Goal: Task Accomplishment & Management: Manage account settings

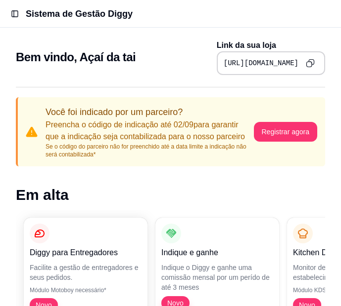
click at [60, 57] on h2 "Bem vindo, Açaí da tai" at bounding box center [76, 57] width 120 height 16
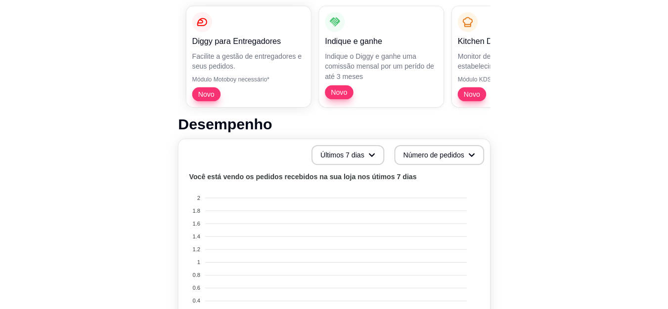
scroll to position [214, 0]
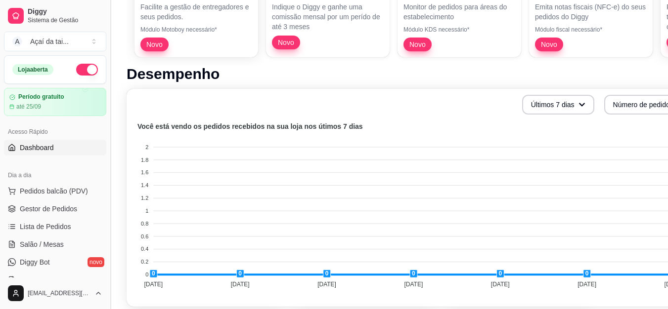
drag, startPoint x: 107, startPoint y: 119, endPoint x: 107, endPoint y: 138, distance: 19.3
click at [107, 138] on button "Toggle Sidebar" at bounding box center [110, 154] width 8 height 309
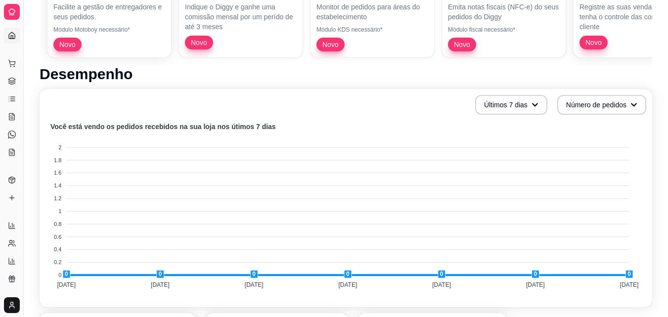
drag, startPoint x: 23, startPoint y: 112, endPoint x: 44, endPoint y: 101, distance: 23.7
click at [57, 103] on div "Diggy Sistema de Gestão A Açaí da tai ... Loja aberta Período gratuito até 25/0…" at bounding box center [334, 256] width 668 height 940
click at [24, 102] on button "Toggle Sidebar" at bounding box center [23, 158] width 8 height 317
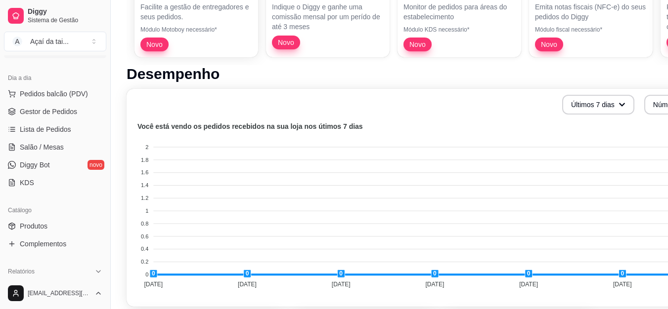
scroll to position [154, 0]
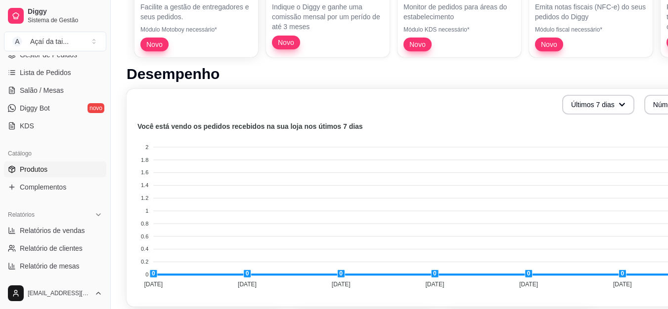
click at [70, 171] on link "Produtos" at bounding box center [55, 170] width 102 height 16
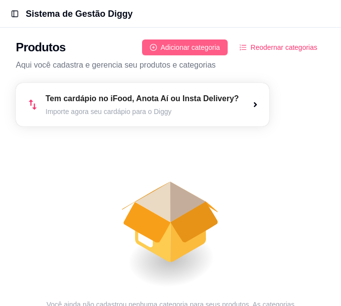
click at [170, 45] on span "Adicionar categoria" at bounding box center [190, 47] width 59 height 11
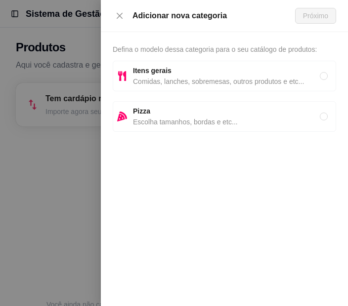
click at [169, 77] on span "Comidas, lanches, sobremesas, outros produtos e etc..." at bounding box center [226, 81] width 187 height 11
radio input "true"
click at [303, 21] on button "Próximo" at bounding box center [315, 16] width 41 height 16
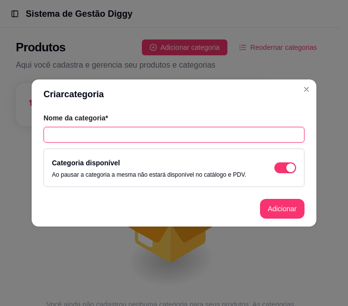
click at [166, 138] on input "text" at bounding box center [173, 135] width 261 height 16
type input "COPOS"
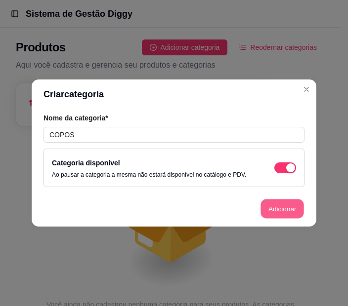
click at [275, 212] on button "Adicionar" at bounding box center [281, 209] width 43 height 19
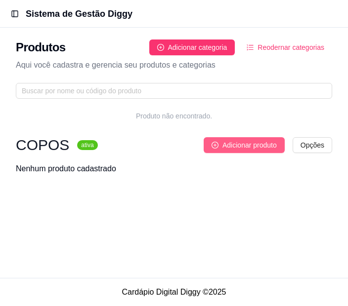
click at [244, 152] on button "Adicionar produto" at bounding box center [244, 145] width 81 height 16
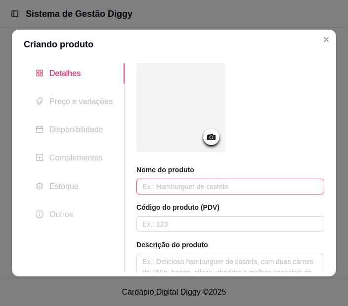
click at [185, 190] on input "text" at bounding box center [230, 187] width 188 height 16
type input "300ml"
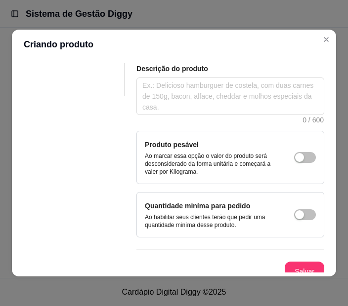
scroll to position [185, 0]
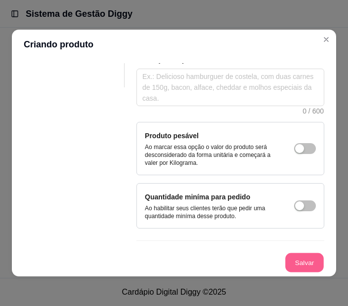
click at [294, 262] on button "Salvar" at bounding box center [304, 263] width 39 height 19
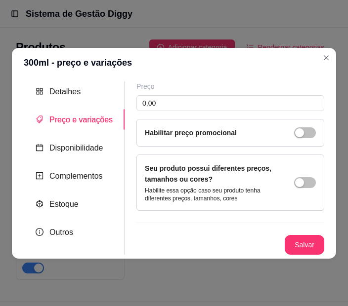
scroll to position [0, 0]
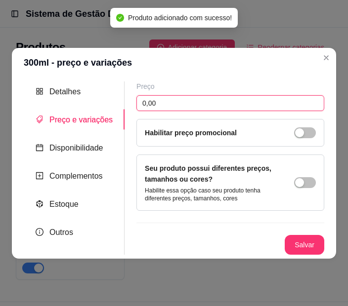
click at [231, 103] on input "0,00" at bounding box center [230, 103] width 188 height 16
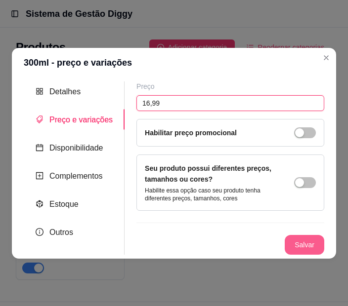
type input "16,99"
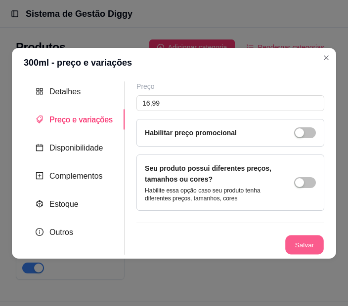
click at [299, 248] on button "Salvar" at bounding box center [304, 244] width 39 height 19
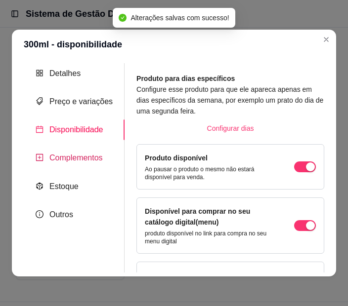
click at [89, 161] on span "Complementos" at bounding box center [75, 158] width 53 height 8
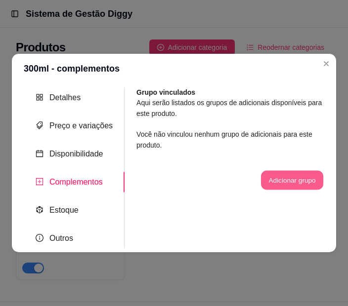
click at [274, 181] on button "Adicionar grupo" at bounding box center [292, 180] width 62 height 19
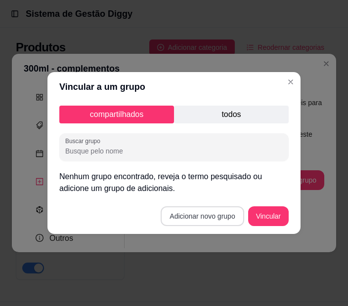
click at [210, 220] on button "Adicionar novo grupo" at bounding box center [202, 217] width 83 height 20
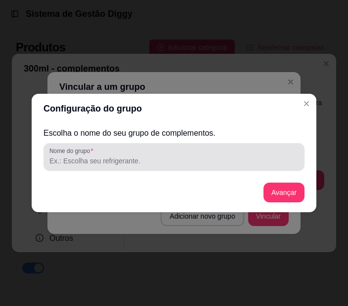
click at [179, 151] on div at bounding box center [173, 157] width 249 height 20
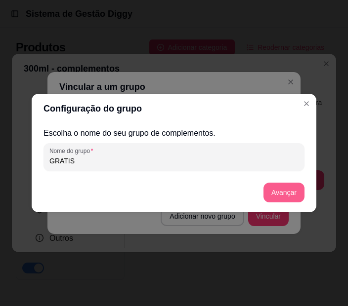
type input "GRATIS"
click at [290, 191] on button "Avançar" at bounding box center [284, 192] width 40 height 19
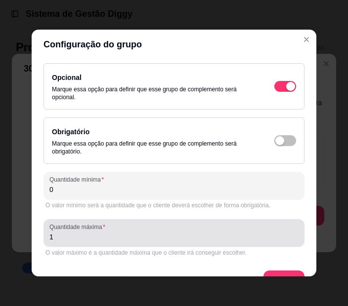
click at [153, 240] on input "1" at bounding box center [173, 237] width 249 height 10
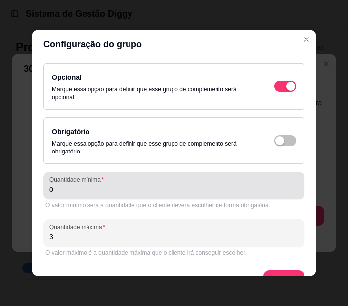
type input "3"
click at [174, 192] on input "0" at bounding box center [173, 190] width 249 height 10
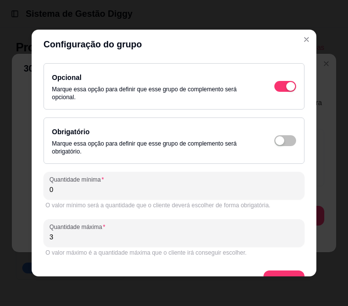
type input "0"
click at [308, 224] on div "Configuração do grupo Opcional Marque essa opção para definir que esse grupo de…" at bounding box center [174, 153] width 348 height 306
click at [274, 272] on button "Avançar" at bounding box center [284, 280] width 40 height 19
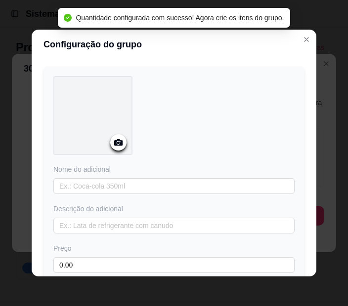
scroll to position [32, 0]
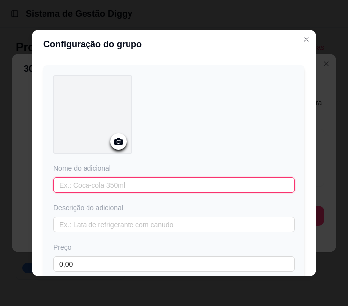
click at [219, 183] on input "text" at bounding box center [173, 185] width 241 height 16
type input "BANANA"
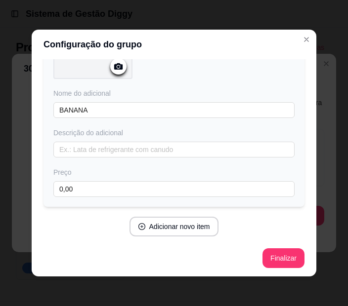
scroll to position [108, 0]
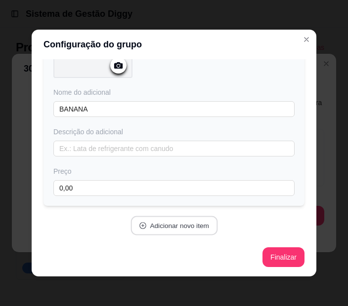
click at [182, 220] on button "Adicionar novo item" at bounding box center [173, 226] width 87 height 19
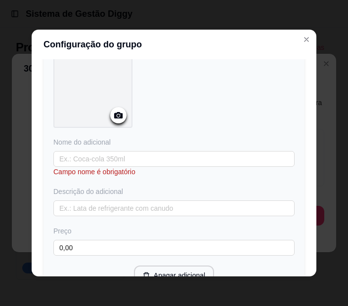
scroll to position [317, 0]
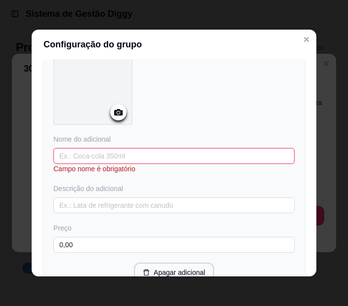
click at [242, 152] on input "text" at bounding box center [173, 156] width 241 height 16
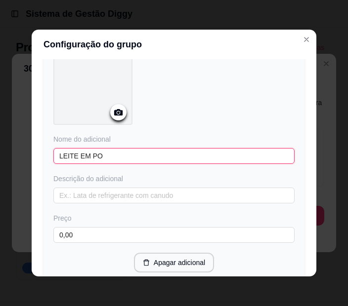
type input "LEITE EM PO"
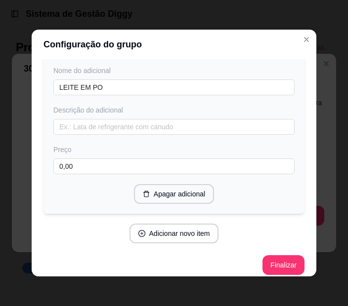
scroll to position [393, 0]
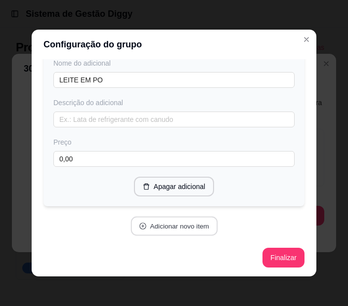
click at [199, 227] on button "Adicionar novo item" at bounding box center [173, 226] width 87 height 19
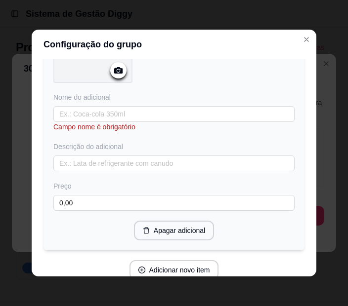
scroll to position [635, 0]
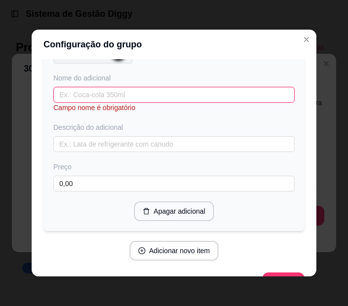
click at [202, 91] on input "text" at bounding box center [173, 95] width 241 height 16
type input "E"
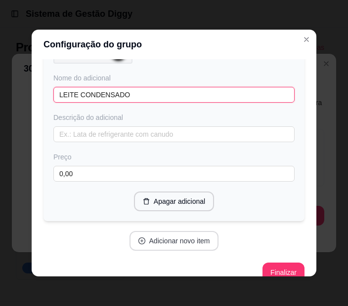
type input "LEITE CONDENSADO"
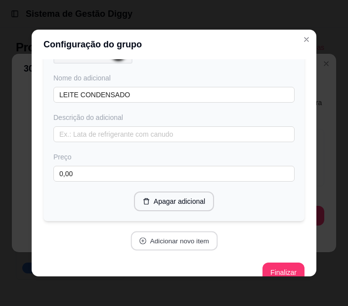
click at [186, 240] on button "Adicionar novo item" at bounding box center [173, 241] width 87 height 19
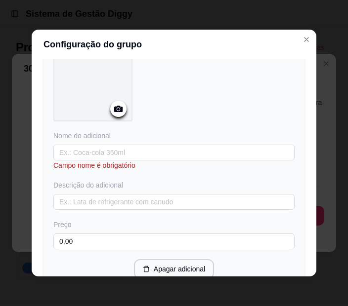
scroll to position [842, 0]
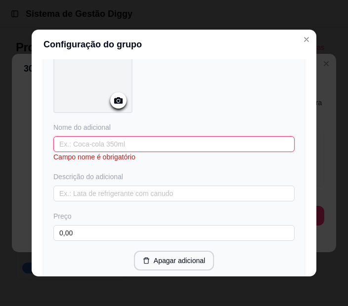
click at [222, 139] on input "text" at bounding box center [173, 144] width 241 height 16
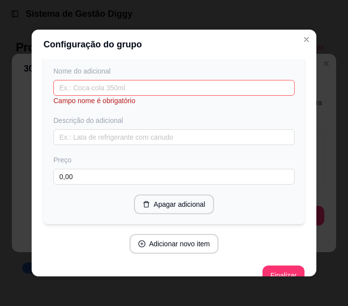
scroll to position [907, 0]
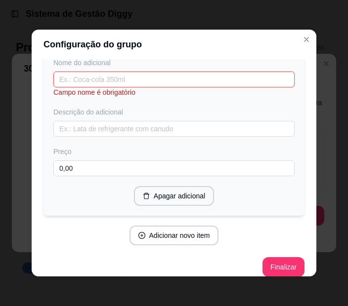
click at [272, 75] on input "text" at bounding box center [173, 80] width 241 height 16
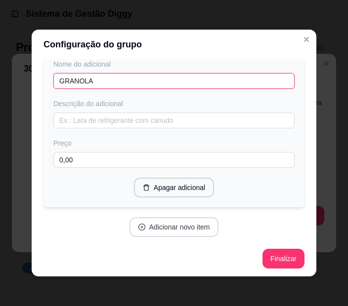
type input "GRANOLA"
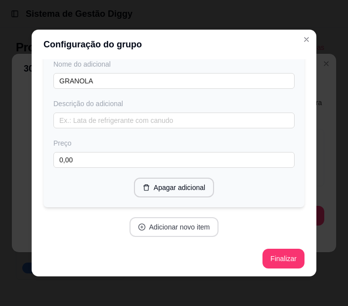
click at [186, 228] on button "Adicionar novo item" at bounding box center [174, 227] width 89 height 20
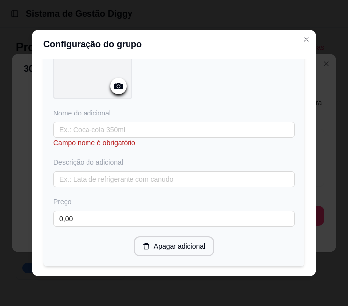
scroll to position [1117, 0]
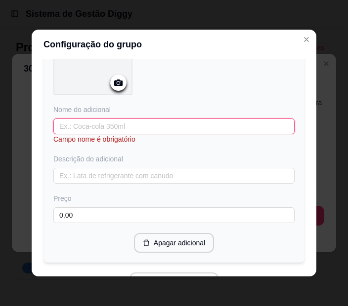
click at [236, 122] on input "text" at bounding box center [173, 127] width 241 height 16
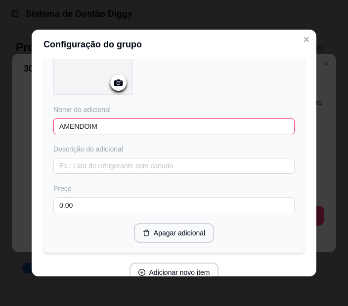
type input "AMENDOIM"
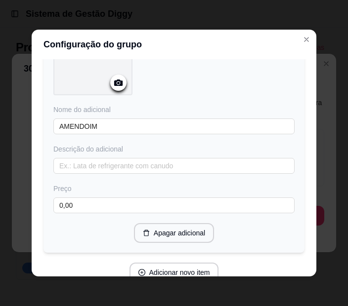
scroll to position [1162, 0]
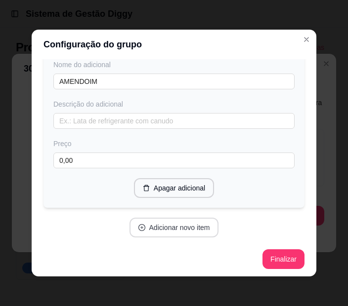
click at [176, 233] on button "Adicionar novo item" at bounding box center [174, 228] width 89 height 20
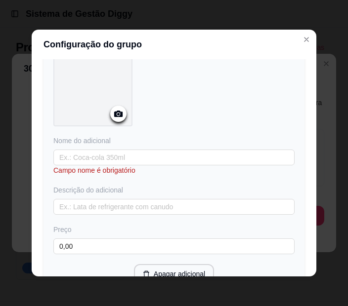
scroll to position [1379, 0]
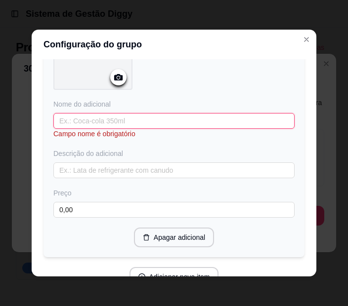
click at [225, 122] on input "text" at bounding box center [173, 121] width 241 height 16
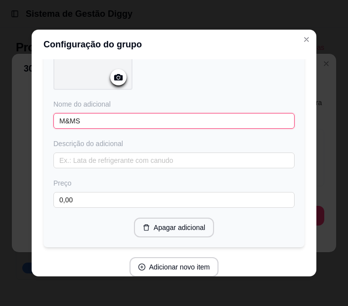
type input "M&MS"
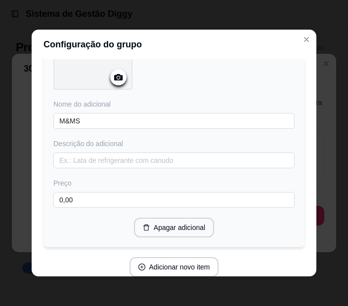
scroll to position [1418, 0]
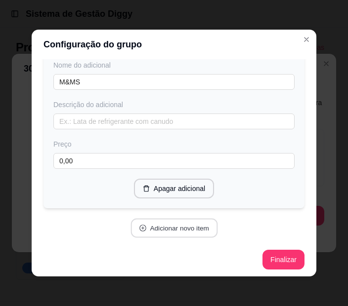
click at [181, 229] on button "Adicionar novo item" at bounding box center [173, 228] width 87 height 19
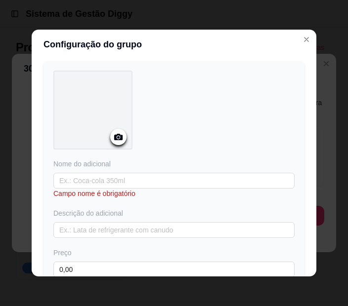
scroll to position [1608, 0]
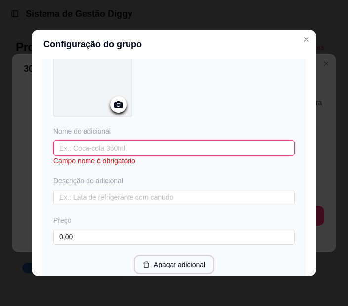
click at [220, 146] on input "text" at bounding box center [173, 148] width 241 height 16
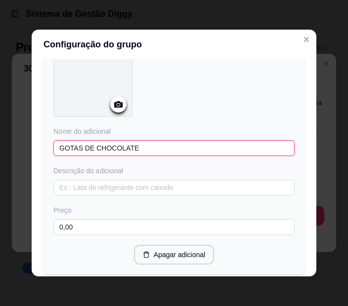
type input "GOTAS DE CHOCOLATE"
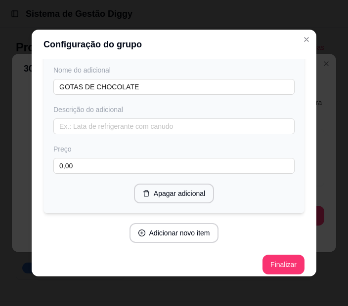
scroll to position [1674, 0]
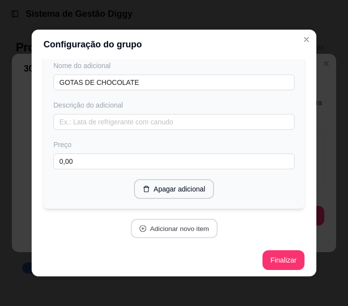
click at [179, 228] on button "Adicionar novo item" at bounding box center [173, 228] width 87 height 19
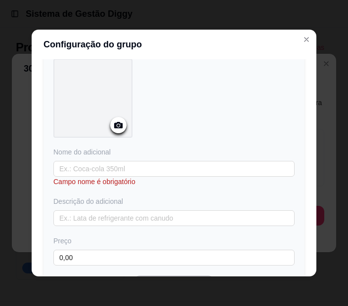
scroll to position [1860, 0]
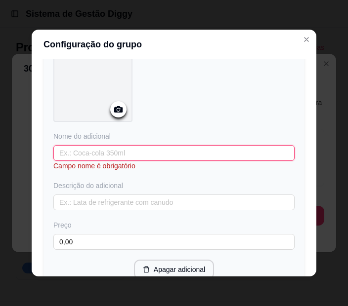
click at [185, 145] on input "text" at bounding box center [173, 153] width 241 height 16
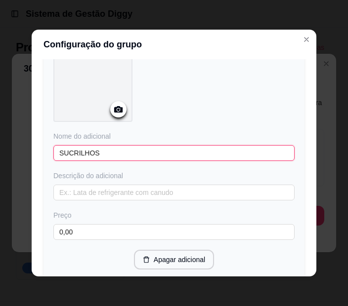
type input "SUCRILHOS"
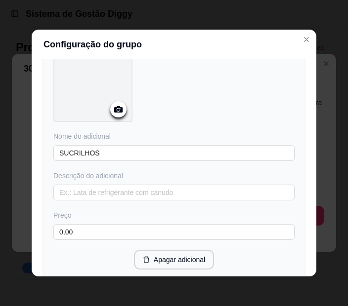
scroll to position [1930, 0]
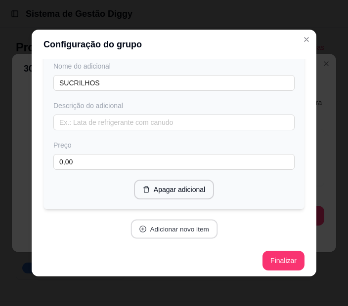
click at [168, 228] on button "Adicionar novo item" at bounding box center [173, 229] width 87 height 19
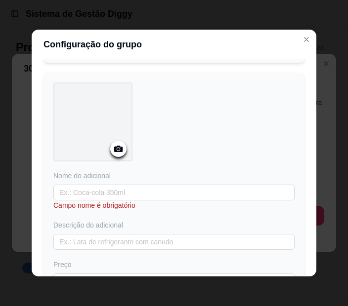
scroll to position [2088, 0]
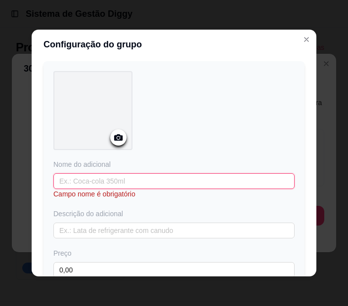
click at [206, 178] on input "text" at bounding box center [173, 182] width 241 height 16
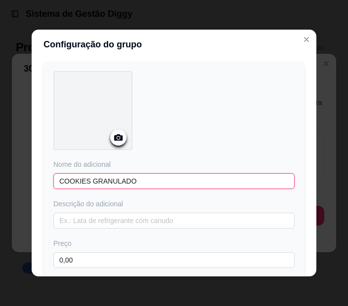
type input "COOKIES GRANULADO"
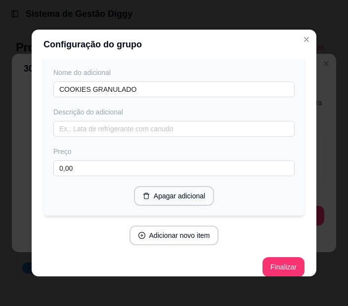
scroll to position [2186, 0]
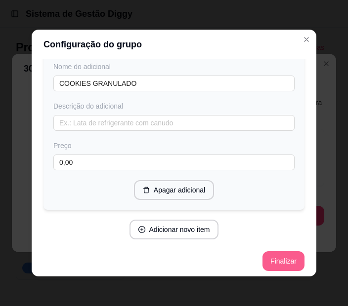
click at [276, 253] on button "Finalizar" at bounding box center [283, 262] width 42 height 20
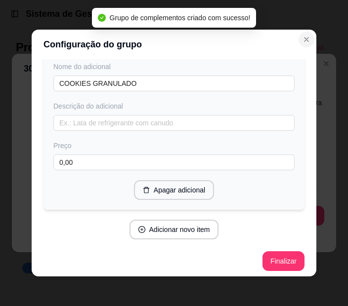
click at [304, 41] on icon "Close" at bounding box center [306, 40] width 4 height 4
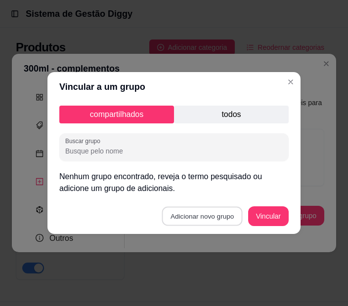
click at [217, 217] on button "Adicionar novo grupo" at bounding box center [202, 216] width 81 height 19
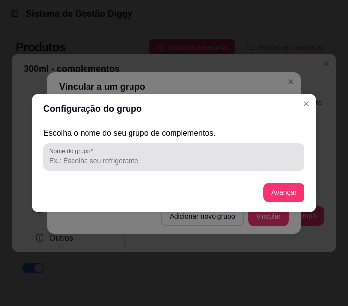
click at [174, 164] on input "Nome do grupo" at bounding box center [173, 161] width 249 height 10
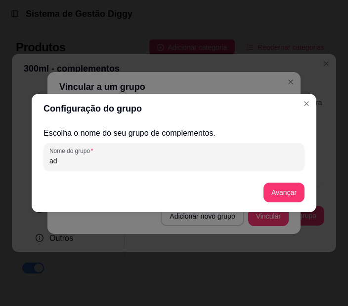
type input "a"
type input "ADICIONAIS"
click at [280, 194] on button "Avançar" at bounding box center [283, 193] width 41 height 20
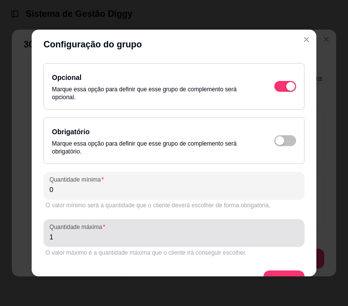
click at [118, 240] on input "1" at bounding box center [173, 237] width 249 height 10
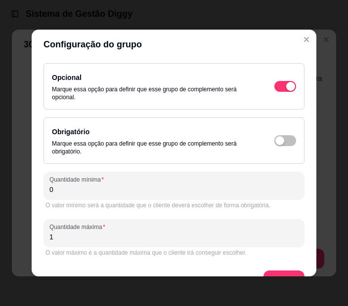
click at [118, 240] on input "1" at bounding box center [173, 237] width 249 height 10
type input "10"
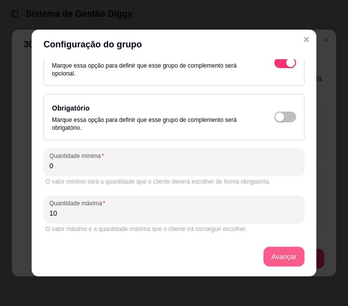
click at [272, 261] on button "Avançar" at bounding box center [283, 257] width 41 height 20
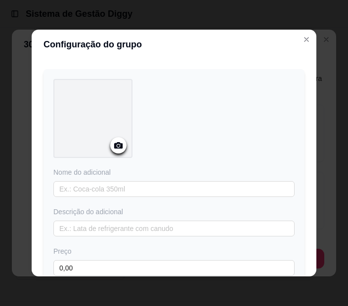
scroll to position [31, 0]
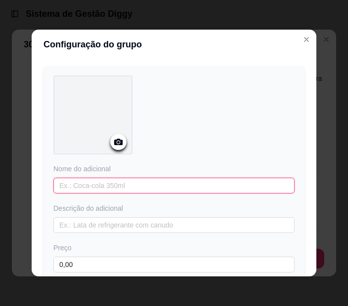
click at [246, 184] on input "text" at bounding box center [173, 186] width 241 height 16
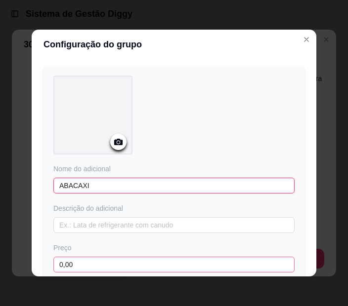
type input "ABACAXI"
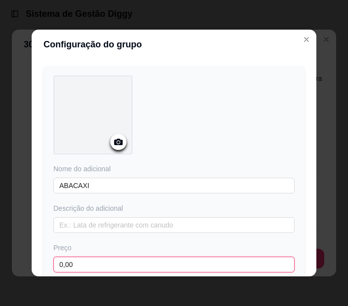
click at [119, 264] on input "0,00" at bounding box center [173, 265] width 241 height 16
type input "2,00"
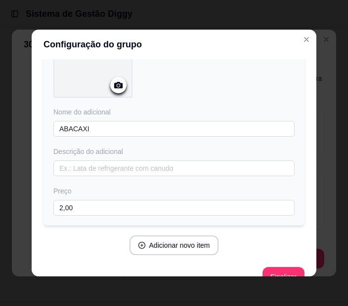
scroll to position [97, 0]
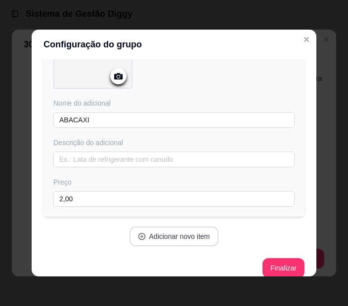
click at [182, 235] on button "Adicionar novo item" at bounding box center [174, 237] width 89 height 20
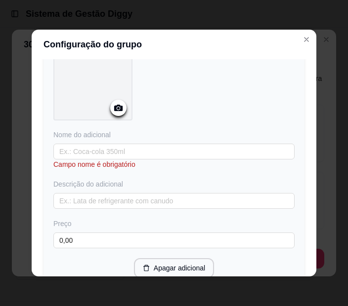
scroll to position [339, 0]
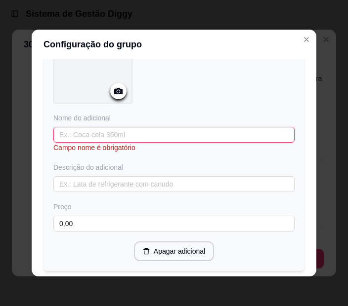
click at [216, 131] on input "text" at bounding box center [173, 135] width 241 height 16
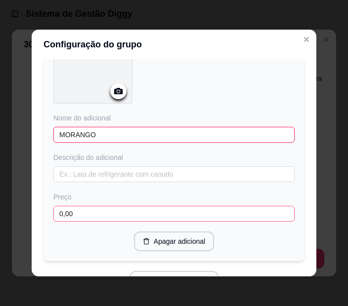
type input "MORANGO"
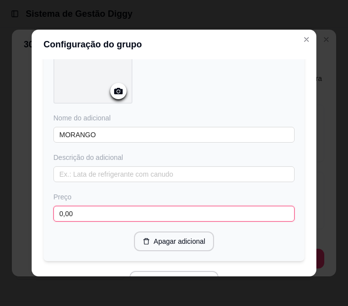
click at [184, 214] on input "0,00" at bounding box center [173, 214] width 241 height 16
type input "4,00"
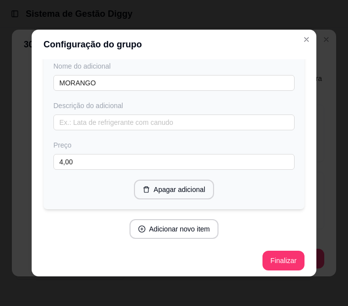
scroll to position [393, 0]
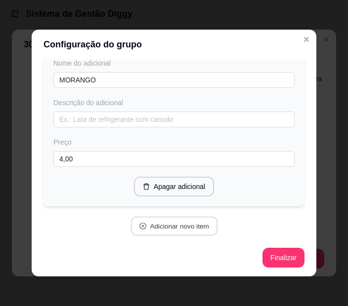
click at [146, 226] on button "Adicionar novo item" at bounding box center [173, 226] width 87 height 19
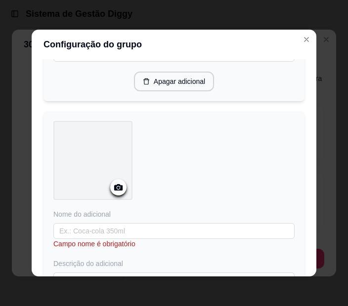
scroll to position [583, 0]
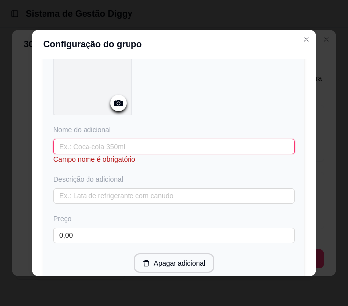
click at [243, 147] on input "text" at bounding box center [173, 147] width 241 height 16
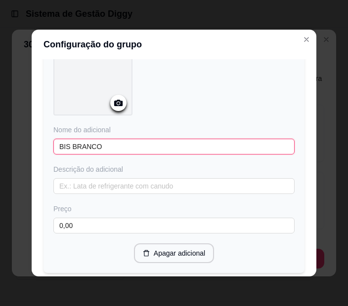
type input "BIS BRANCO"
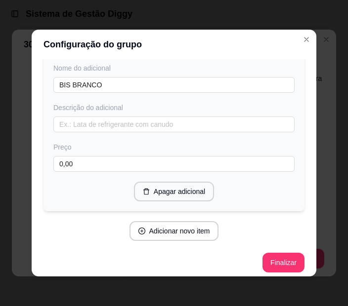
scroll to position [650, 0]
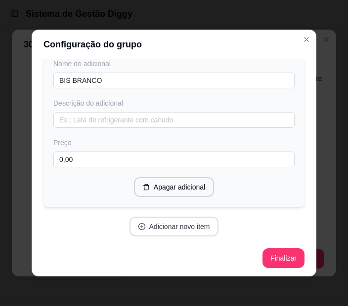
click at [182, 228] on button "Adicionar novo item" at bounding box center [174, 227] width 89 height 20
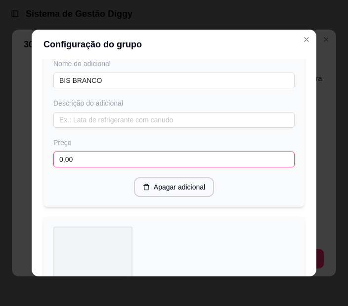
click at [125, 157] on input "0,00" at bounding box center [173, 160] width 241 height 16
type input "2,00"
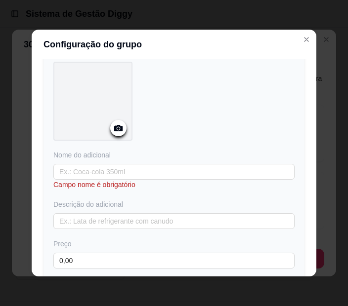
scroll to position [817, 0]
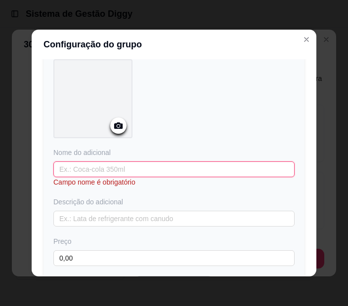
click at [203, 165] on input "text" at bounding box center [173, 170] width 241 height 16
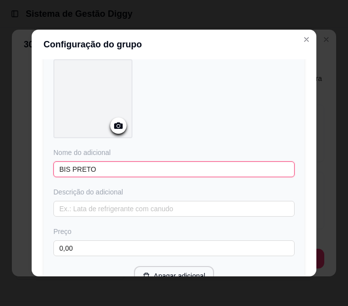
type input "BIS PRETO"
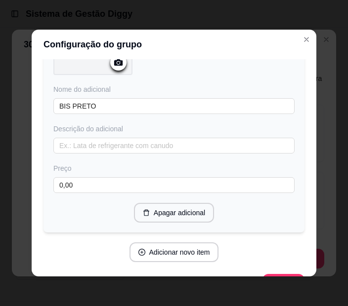
scroll to position [886, 0]
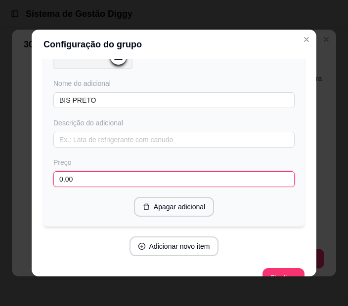
click at [231, 180] on input "0,00" at bounding box center [173, 180] width 241 height 16
type input "2,00"
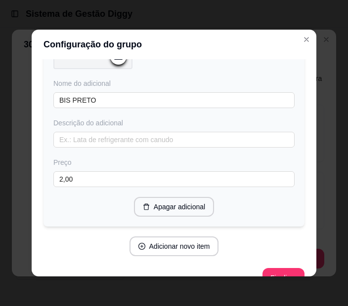
scroll to position [906, 0]
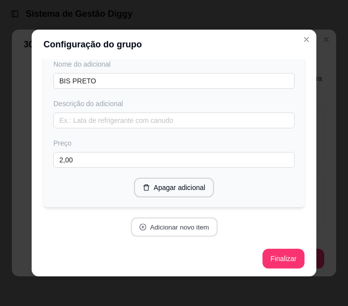
click at [169, 229] on button "Adicionar novo item" at bounding box center [173, 227] width 87 height 19
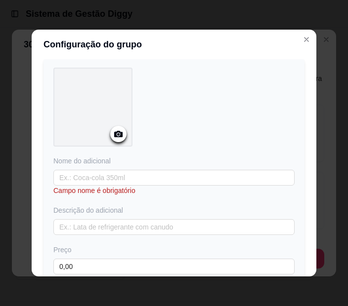
scroll to position [1075, 0]
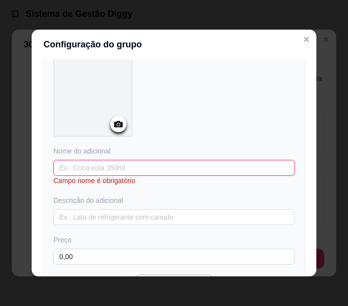
click at [215, 163] on input "text" at bounding box center [173, 168] width 241 height 16
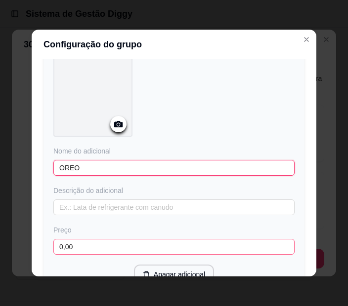
type input "OREO"
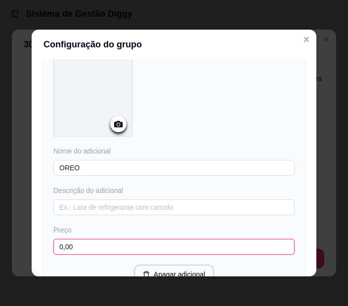
click at [140, 242] on input "0,00" at bounding box center [173, 247] width 241 height 16
type input "3,00"
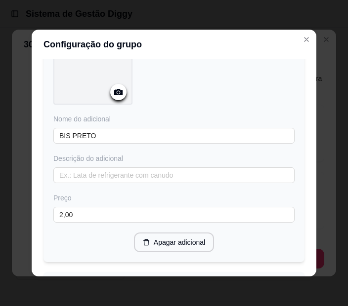
scroll to position [837, 0]
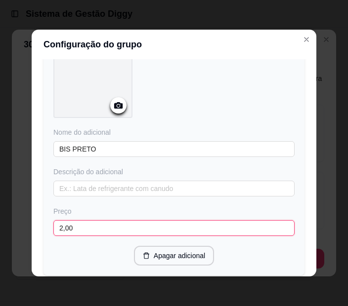
click at [227, 230] on input "2,00" at bounding box center [173, 228] width 241 height 16
type input "2,50"
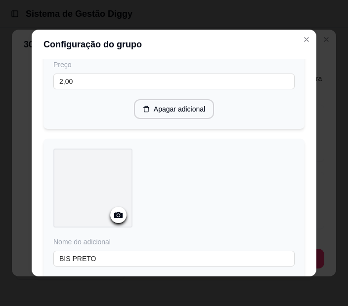
scroll to position [707, 0]
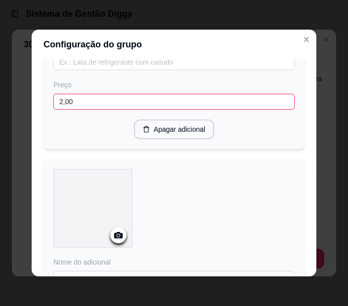
click at [212, 96] on input "2,00" at bounding box center [173, 102] width 241 height 16
type input "2,50"
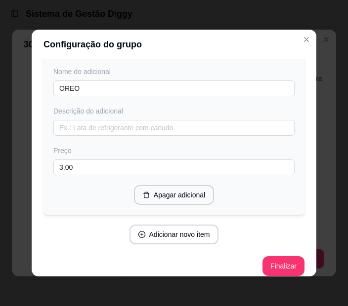
scroll to position [1162, 0]
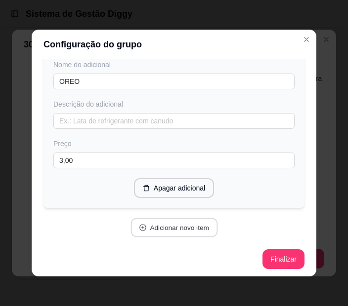
click at [178, 229] on button "Adicionar novo item" at bounding box center [173, 227] width 87 height 19
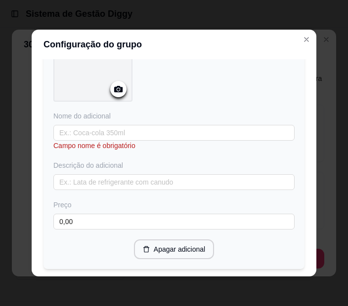
scroll to position [1375, 0]
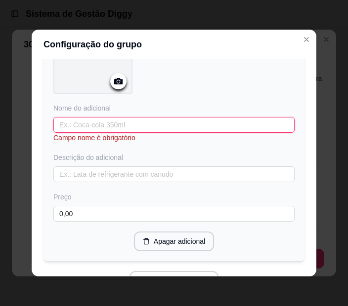
click at [217, 124] on input "text" at bounding box center [173, 125] width 241 height 16
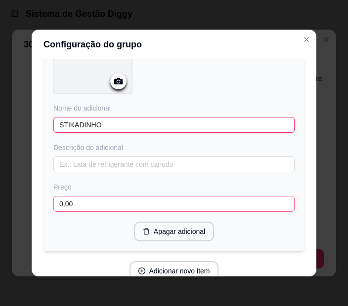
type input "STIKADINHO"
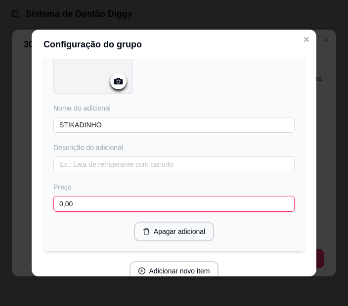
click at [160, 196] on input "0,00" at bounding box center [173, 204] width 241 height 16
type input "3,00"
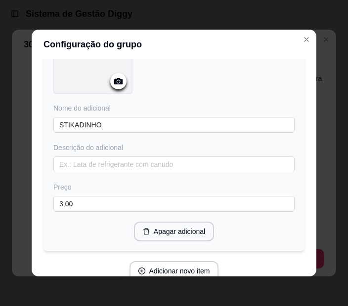
scroll to position [1418, 0]
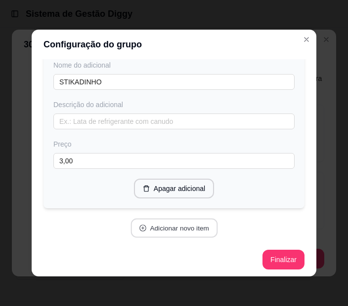
click at [178, 226] on button "Adicionar novo item" at bounding box center [173, 228] width 87 height 19
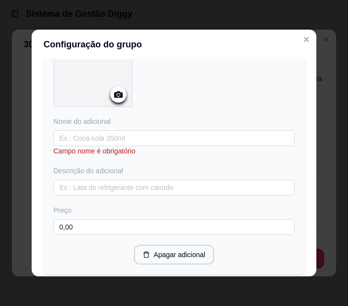
scroll to position [1622, 0]
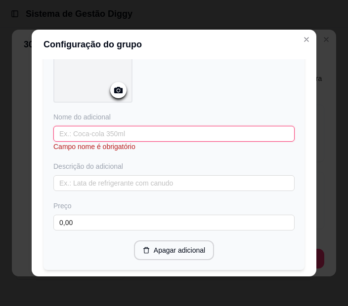
click at [205, 132] on input "text" at bounding box center [173, 134] width 241 height 16
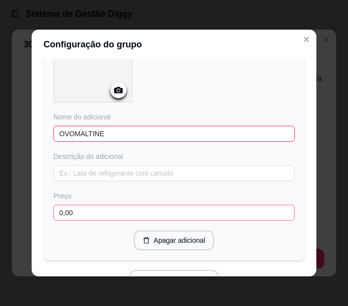
type input "OVOMALTINE"
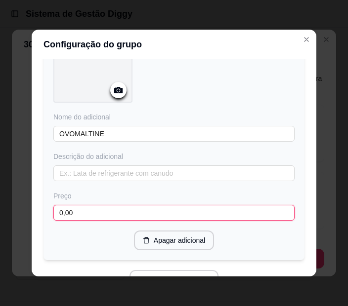
click at [135, 215] on input "0,00" at bounding box center [173, 213] width 241 height 16
type input "3,00"
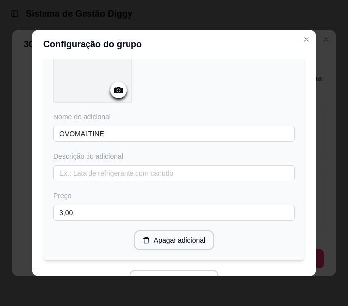
scroll to position [1674, 0]
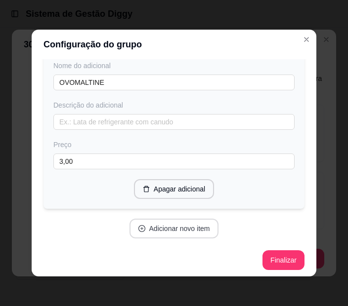
click at [184, 228] on button "Adicionar novo item" at bounding box center [174, 229] width 89 height 20
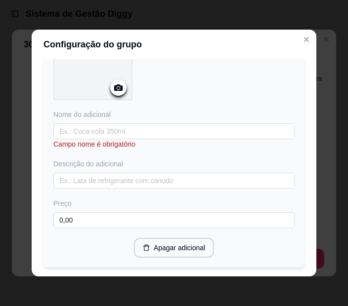
scroll to position [1924, 0]
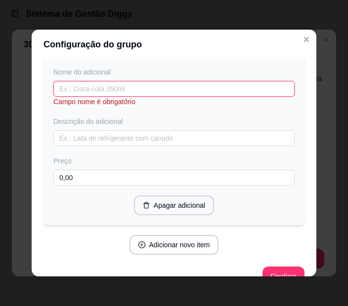
click at [171, 87] on input "text" at bounding box center [173, 89] width 241 height 16
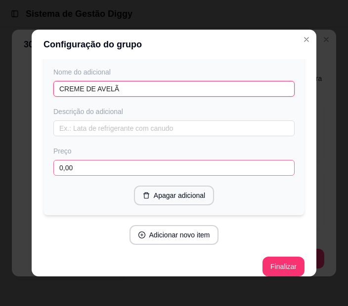
type input "CREME DE AVELÃ"
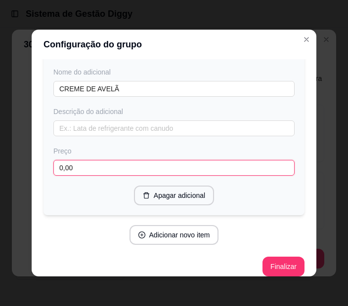
click at [146, 166] on input "0,00" at bounding box center [173, 168] width 241 height 16
type input "4,00"
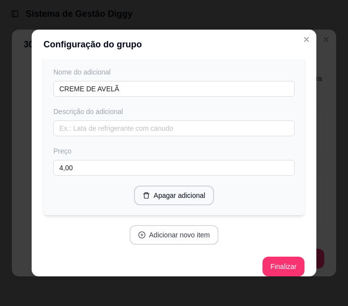
click at [166, 233] on button "Adicionar novo item" at bounding box center [174, 235] width 89 height 20
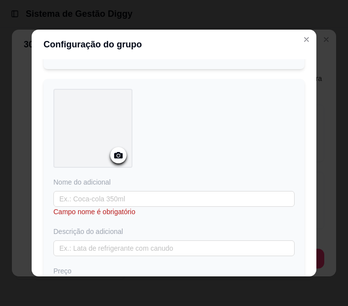
scroll to position [2094, 0]
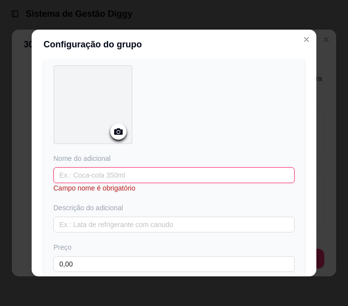
click at [197, 174] on input "text" at bounding box center [173, 176] width 241 height 16
type input "V"
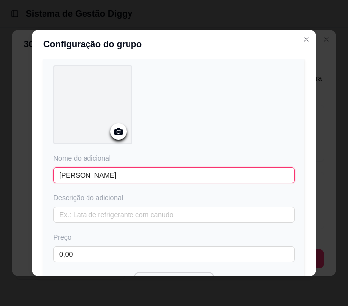
click at [79, 168] on input "[PERSON_NAME]" at bounding box center [173, 176] width 241 height 16
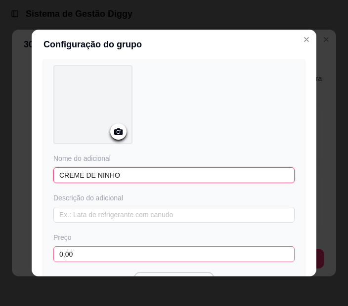
type input "CREME DE NINHO"
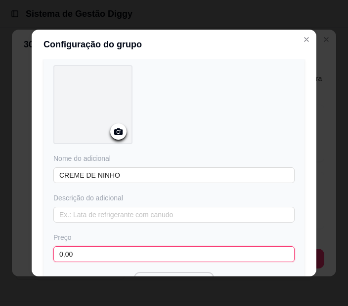
click at [75, 247] on input "0,00" at bounding box center [173, 255] width 241 height 16
type input "4,00"
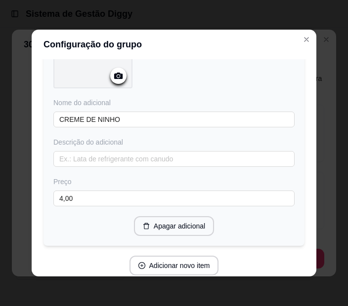
scroll to position [2180, 0]
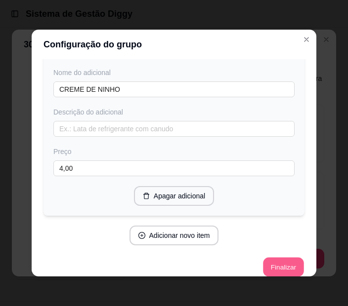
click at [270, 261] on button "Finalizar" at bounding box center [283, 267] width 41 height 19
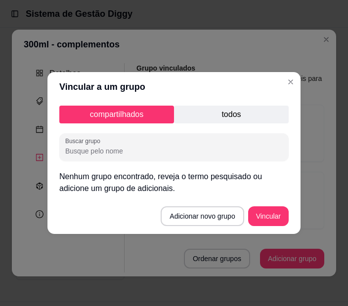
click at [216, 110] on p "todos" at bounding box center [231, 115] width 115 height 18
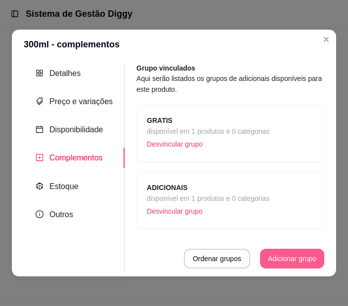
click at [288, 262] on button "Adicionar grupo" at bounding box center [292, 259] width 64 height 20
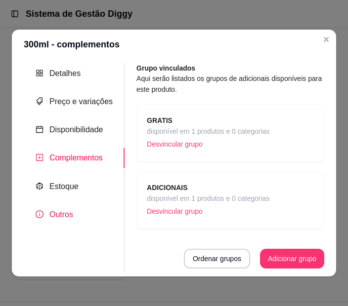
click at [59, 215] on span "Outros" at bounding box center [61, 215] width 24 height 8
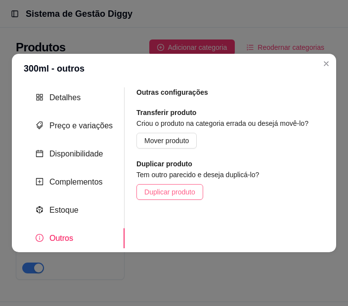
click at [188, 196] on span "Duplicar produto" at bounding box center [169, 192] width 51 height 11
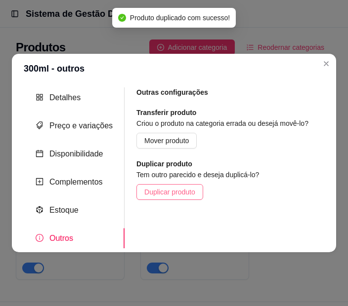
click at [188, 196] on span "Duplicar produto" at bounding box center [169, 192] width 51 height 11
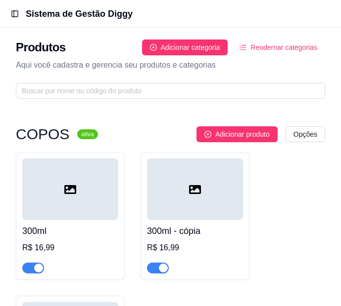
click at [180, 238] on div "300ml - cópia R$ 16,99" at bounding box center [195, 246] width 96 height 53
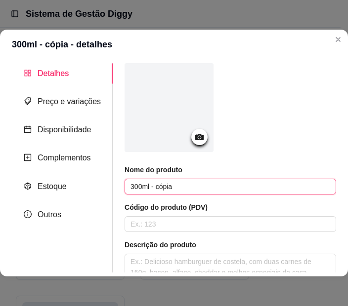
click at [132, 184] on input "300ml - cópia" at bounding box center [231, 187] width 212 height 16
click at [180, 184] on input "500ml - cópia" at bounding box center [231, 187] width 212 height 16
type input "500ml"
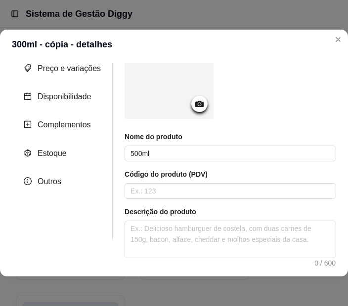
scroll to position [23, 0]
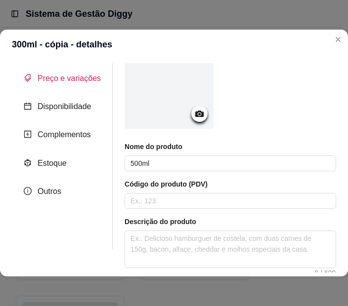
click at [67, 83] on span "Preço e variações" at bounding box center [69, 78] width 63 height 8
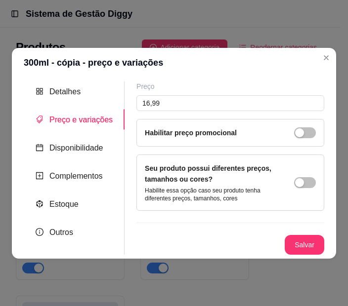
scroll to position [0, 0]
click at [164, 99] on input "16,99" at bounding box center [230, 103] width 188 height 16
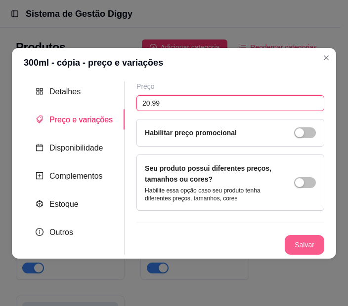
type input "20,99"
click at [315, 240] on button "Salvar" at bounding box center [305, 245] width 40 height 20
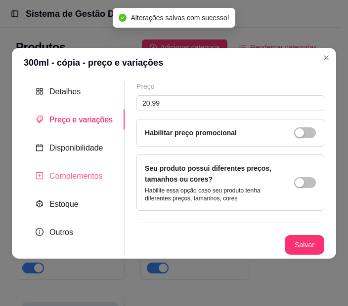
click at [105, 170] on div "Complementos" at bounding box center [74, 176] width 101 height 20
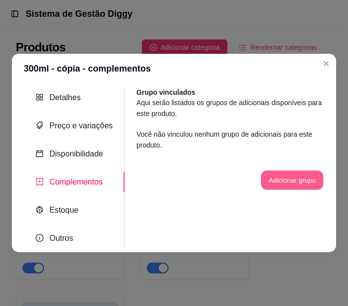
click at [293, 186] on button "Adicionar grupo" at bounding box center [292, 180] width 62 height 19
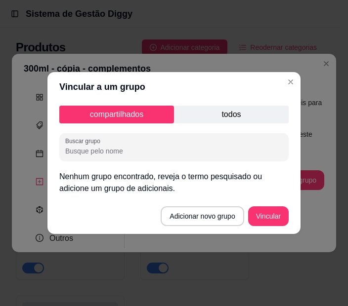
click at [223, 123] on p "todos" at bounding box center [231, 115] width 115 height 18
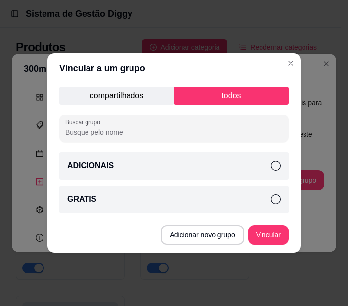
click at [274, 168] on icon at bounding box center [276, 166] width 10 height 10
click at [273, 237] on button "Vincular" at bounding box center [269, 235] width 40 height 19
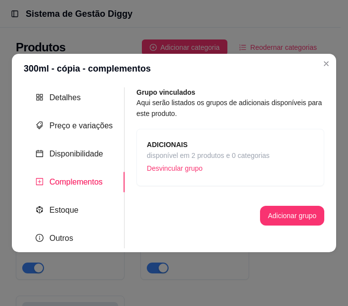
click at [255, 170] on p "Desvincular grupo" at bounding box center [208, 168] width 123 height 15
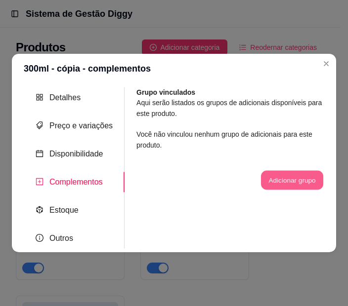
click at [266, 179] on button "Adicionar grupo" at bounding box center [292, 180] width 62 height 19
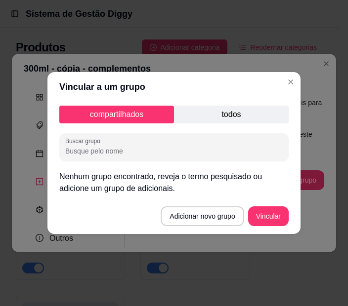
click at [215, 119] on p "todos" at bounding box center [231, 115] width 115 height 18
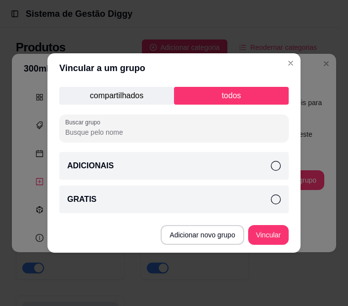
click at [210, 193] on div "GRATIS" at bounding box center [173, 200] width 229 height 28
click at [275, 238] on button "Vincular" at bounding box center [269, 235] width 40 height 19
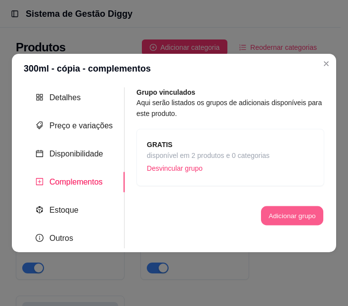
click at [266, 212] on button "Adicionar grupo" at bounding box center [292, 215] width 62 height 19
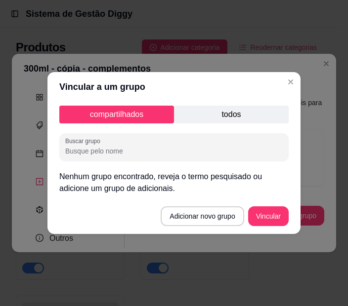
click at [236, 114] on p "todos" at bounding box center [231, 115] width 115 height 18
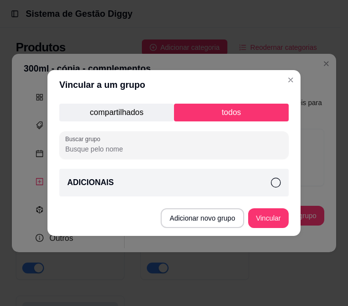
click at [276, 188] on div "ADICIONAIS" at bounding box center [173, 183] width 229 height 28
click at [278, 223] on button "Vincular" at bounding box center [269, 218] width 40 height 19
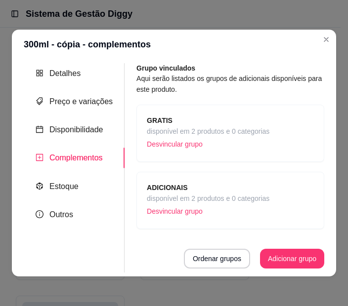
click at [292, 83] on article "Aqui serão listados os grupos de adicionais disponíveis para este produto." at bounding box center [230, 84] width 188 height 22
drag, startPoint x: 122, startPoint y: 156, endPoint x: 130, endPoint y: 201, distance: 46.2
click at [130, 201] on div "Grupo vinculados Aqui serão listados os grupos de adicionais disponíveis para e…" at bounding box center [225, 166] width 200 height 206
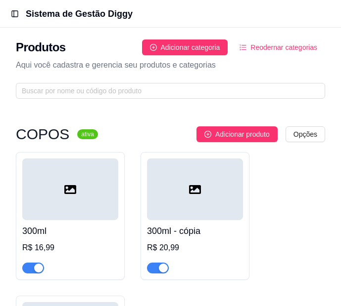
click at [192, 246] on div "R$ 20,99" at bounding box center [195, 248] width 96 height 12
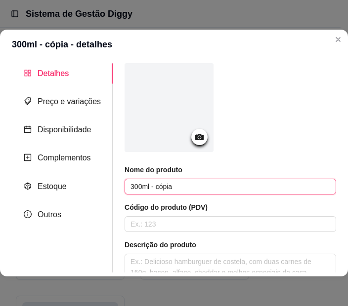
click at [134, 184] on input "300ml - cópia" at bounding box center [231, 187] width 212 height 16
type input "500ml"
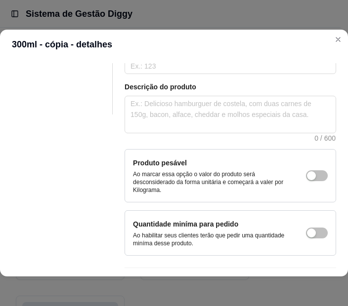
scroll to position [193, 0]
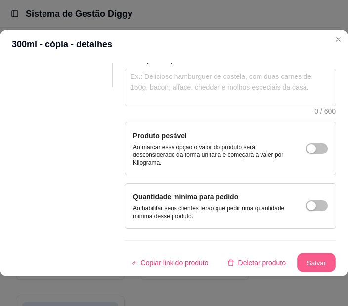
click at [310, 255] on button "Salvar" at bounding box center [316, 263] width 39 height 19
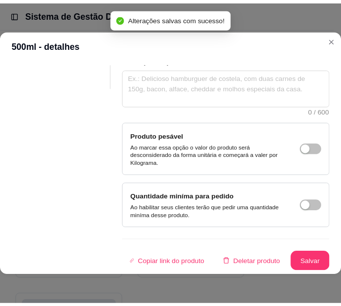
scroll to position [0, 0]
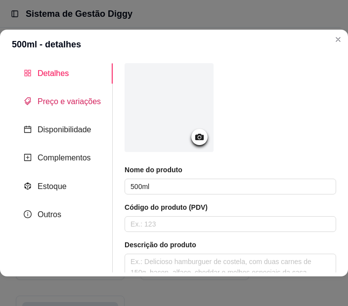
click at [68, 97] on span "Preço e variações" at bounding box center [69, 101] width 63 height 8
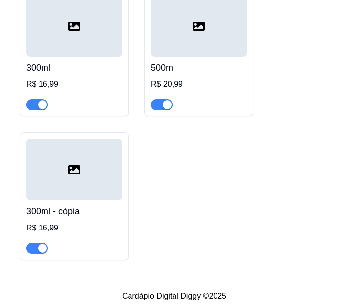
scroll to position [165, 0]
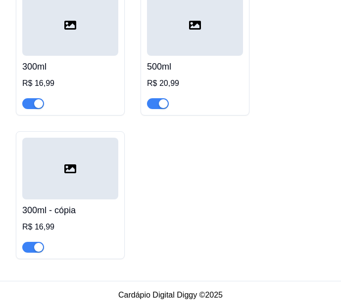
click at [79, 220] on div "300ml - cópia R$ 16,99" at bounding box center [70, 226] width 96 height 53
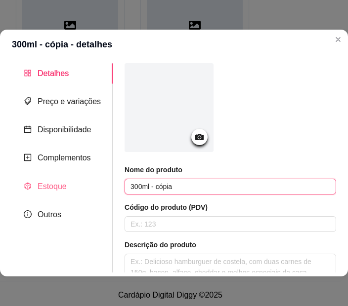
drag, startPoint x: 168, startPoint y: 190, endPoint x: 91, endPoint y: 192, distance: 77.1
click at [91, 192] on div "Detalhes Preço e variações Disponibilidade Complementos Estoque Outros Nome do …" at bounding box center [174, 168] width 324 height 210
type input "700ml"
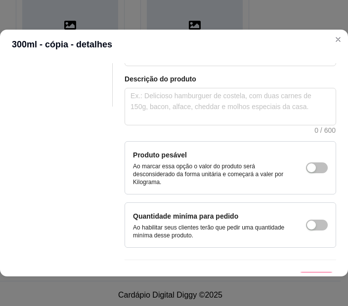
scroll to position [193, 0]
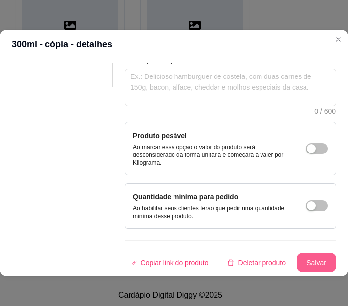
click at [308, 253] on button "Salvar" at bounding box center [317, 263] width 40 height 20
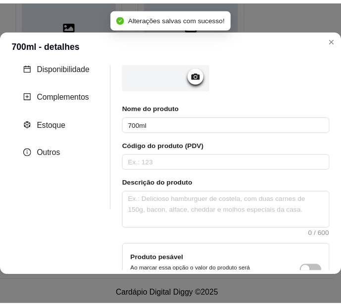
scroll to position [0, 0]
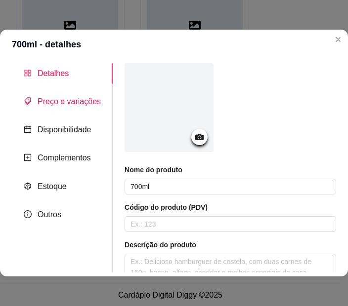
click at [88, 104] on span "Preço e variações" at bounding box center [69, 101] width 63 height 8
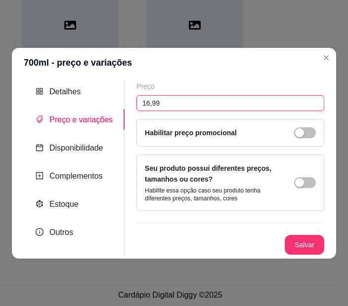
click at [171, 98] on input "16,99" at bounding box center [230, 103] width 188 height 16
type input "25,99"
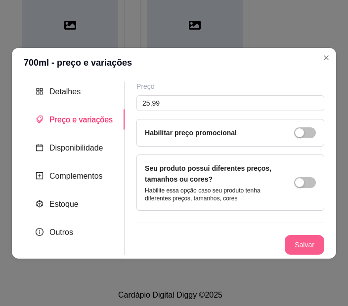
click at [311, 247] on button "Salvar" at bounding box center [305, 245] width 40 height 20
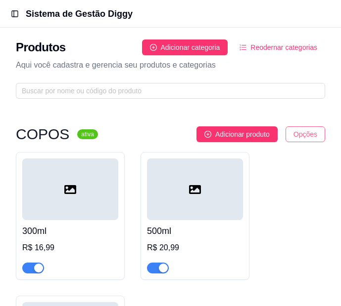
click at [313, 136] on html "Toggle Sidebar Sistema de Gestão Diggy Produtos Adicionar categoria Reodernar c…" at bounding box center [170, 153] width 341 height 306
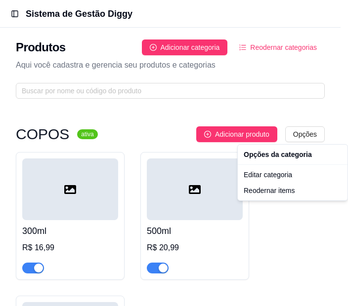
click at [267, 231] on html "Toggle Sidebar Sistema de Gestão Diggy Produtos Adicionar categoria Reodernar c…" at bounding box center [174, 153] width 348 height 306
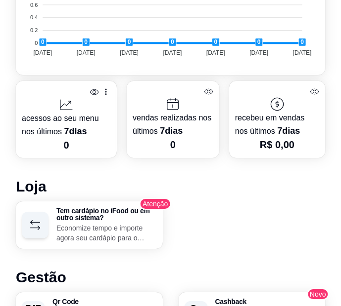
scroll to position [699, 0]
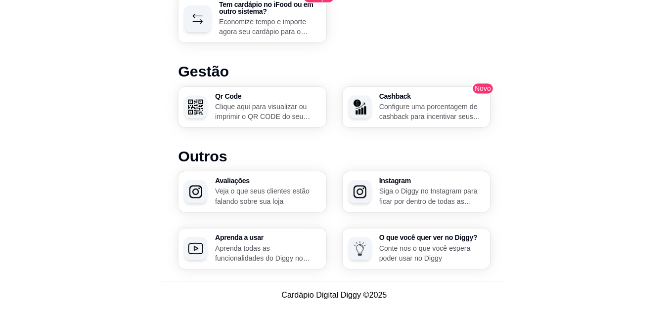
scroll to position [617, 0]
